Goal: Use online tool/utility: Utilize a website feature to perform a specific function

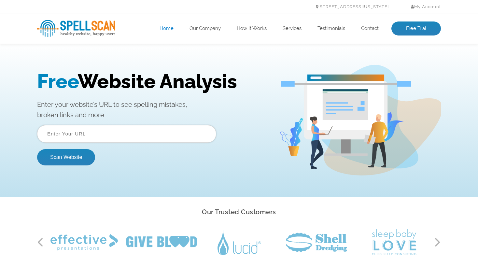
click at [60, 135] on input "text" at bounding box center [126, 134] width 179 height 18
paste input "[URL][DOMAIN_NAME]"
type input "[URL][DOMAIN_NAME]"
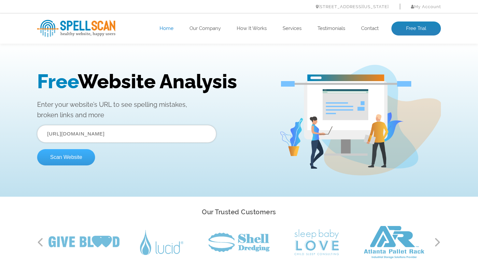
click at [62, 156] on button "Scan Website" at bounding box center [66, 157] width 58 height 16
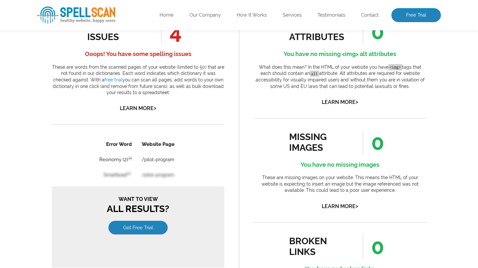
scroll to position [375, 0]
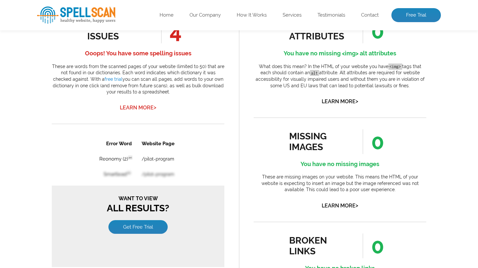
click at [140, 111] on link "Learn More >" at bounding box center [138, 107] width 36 height 6
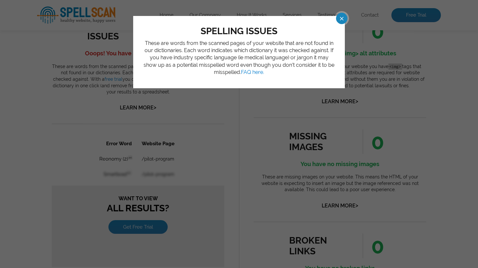
click at [340, 19] on span at bounding box center [335, 18] width 11 height 11
